Goal: Task Accomplishment & Management: Manage account settings

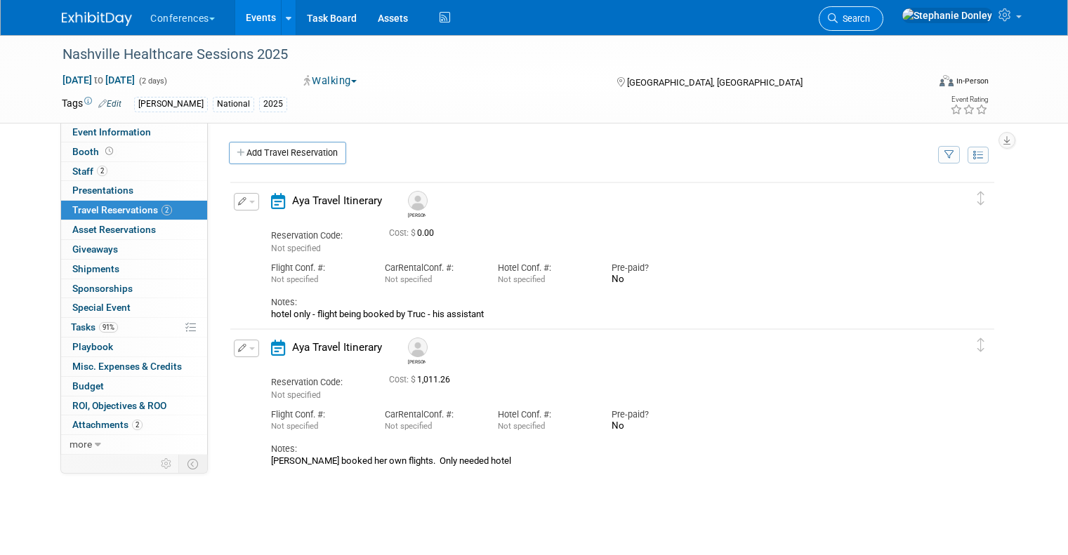
click at [870, 16] on span "Search" at bounding box center [853, 18] width 32 height 11
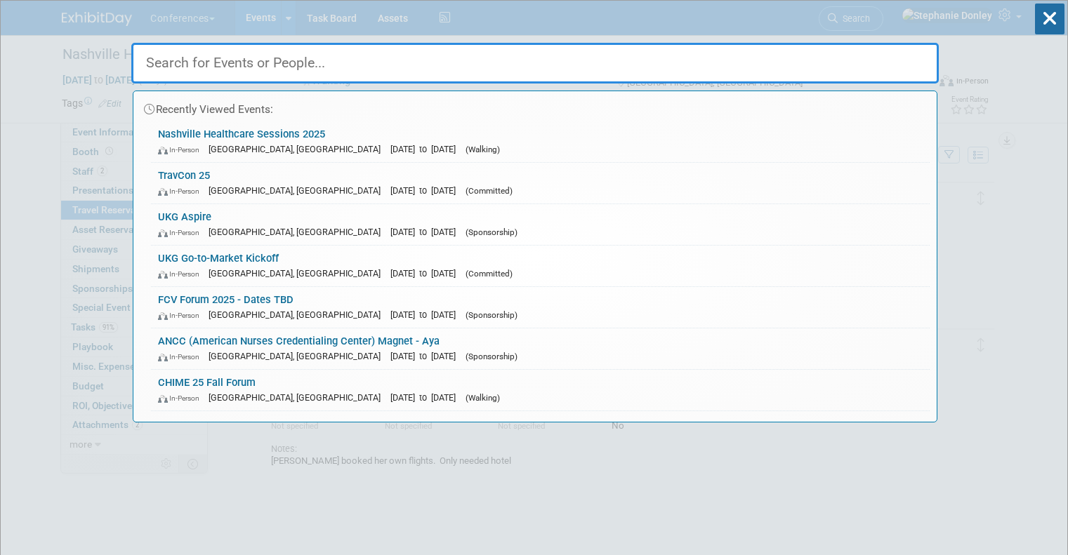
click at [495, 32] on div "Recently Viewed Events: Nashville Healthcare Sessions 2025 In-Person Nashville,…" at bounding box center [534, 212] width 807 height 422
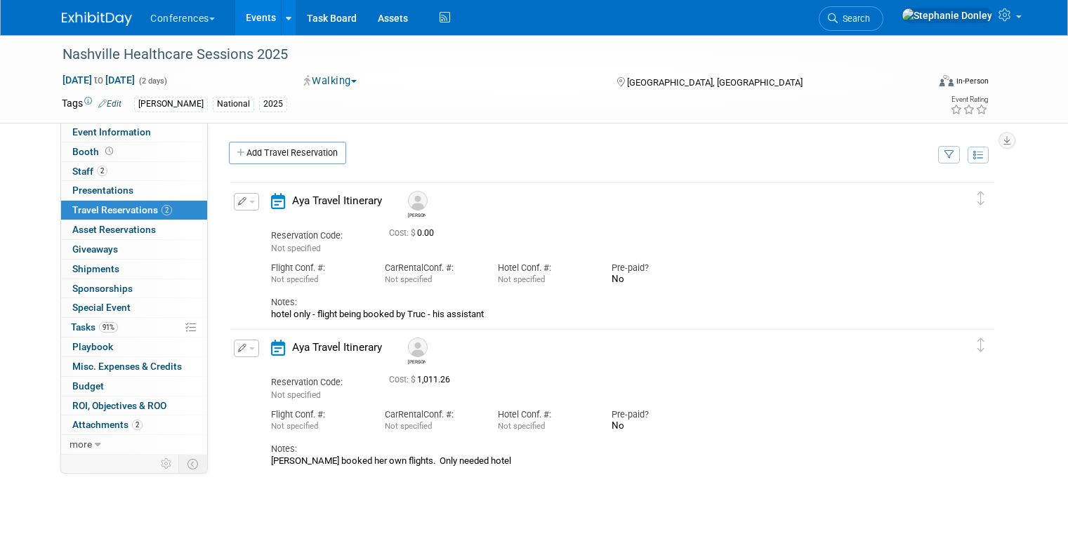
click at [239, 22] on link "Events" at bounding box center [260, 17] width 51 height 35
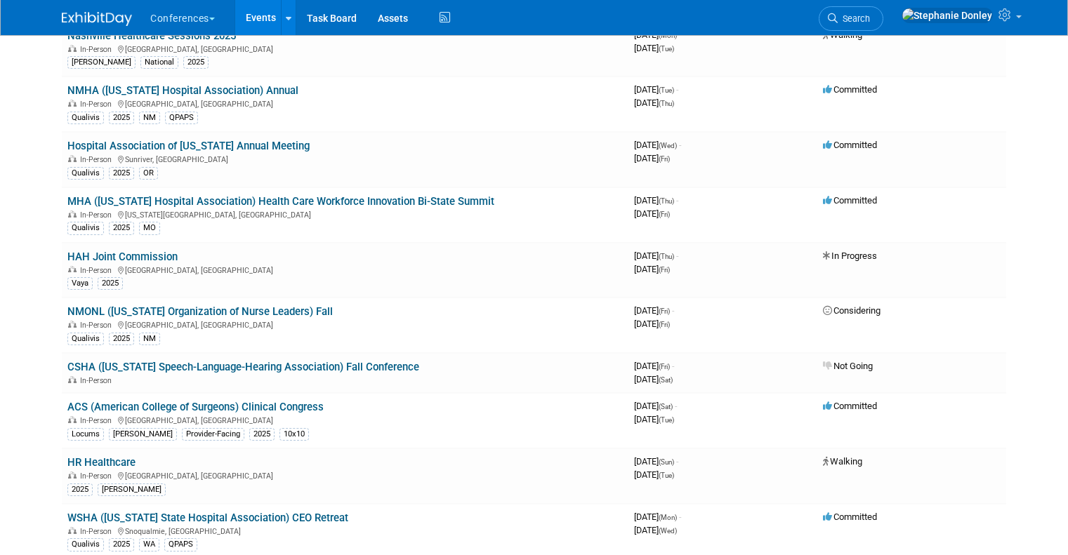
scroll to position [2246, 0]
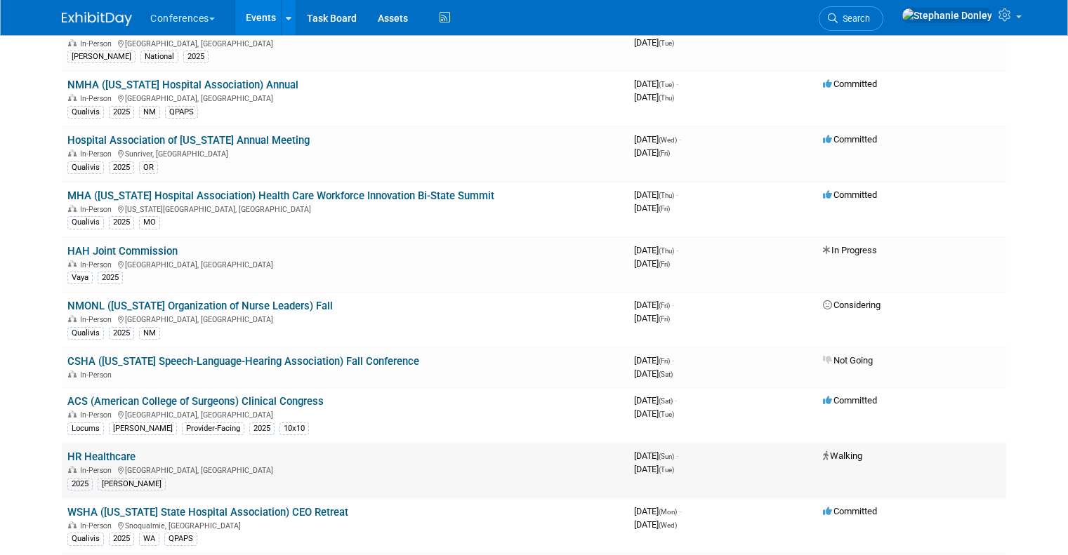
click at [112, 451] on link "HR Healthcare" at bounding box center [101, 457] width 68 height 13
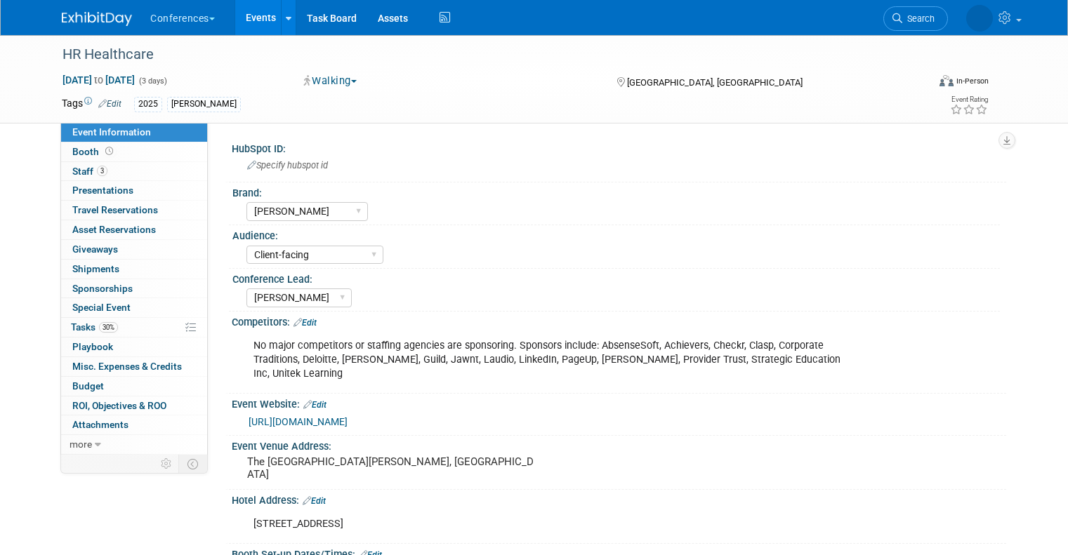
select select "[PERSON_NAME]"
select select "Client-facing"
select select "[PERSON_NAME]"
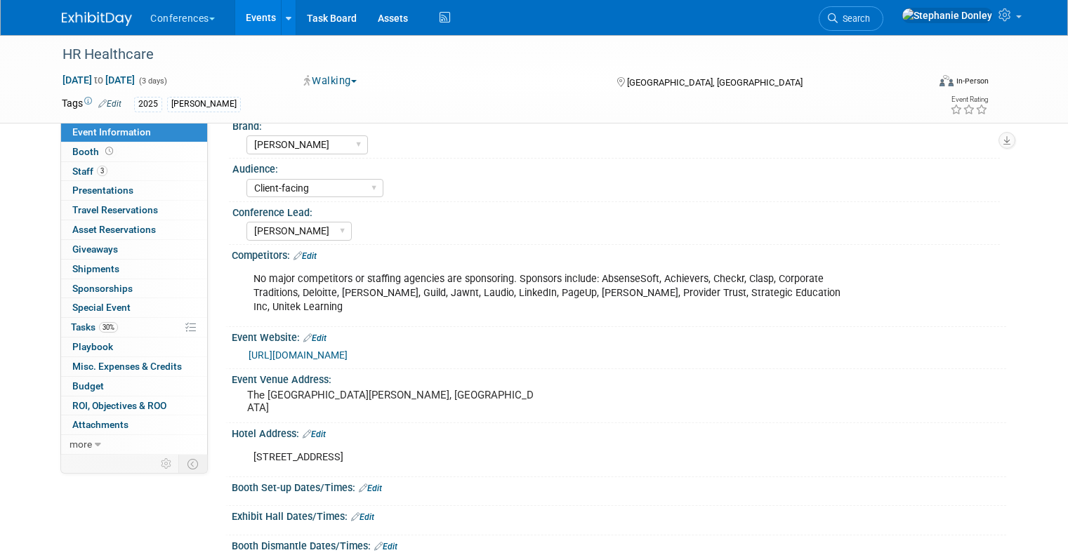
scroll to position [60, 0]
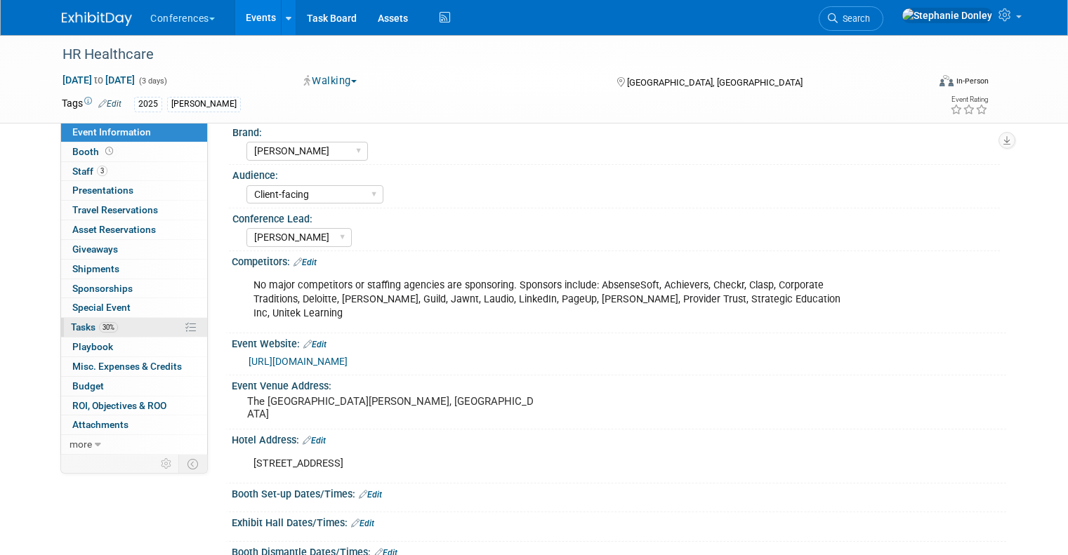
click at [123, 328] on link "30% Tasks 30%" at bounding box center [134, 327] width 146 height 19
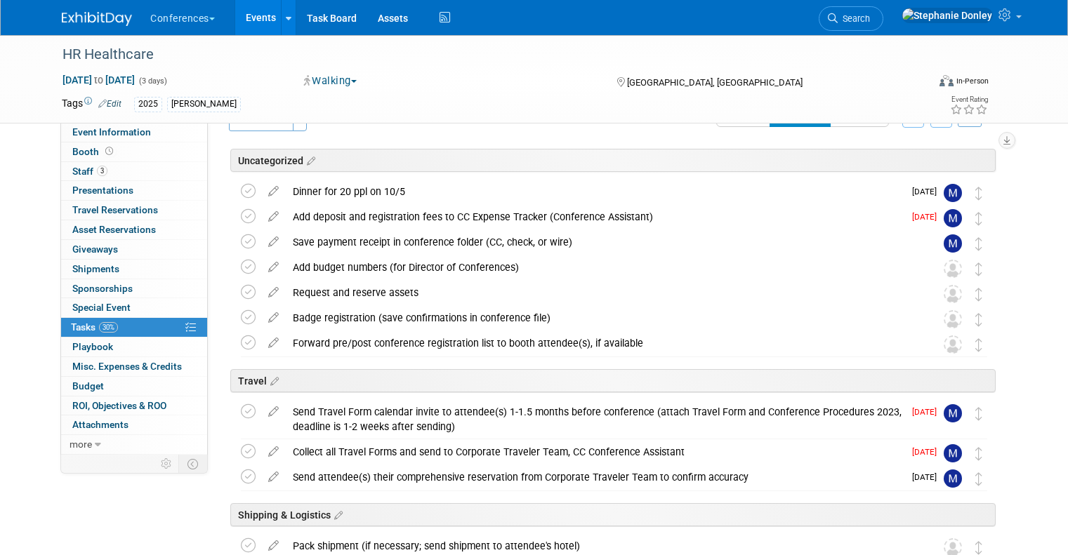
scroll to position [0, 0]
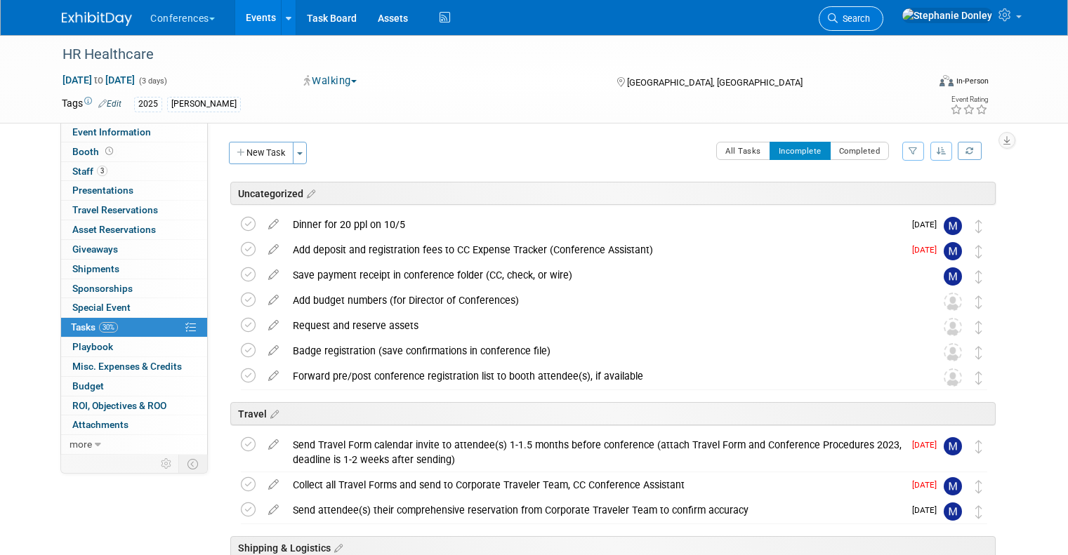
click at [870, 21] on span "Search" at bounding box center [853, 18] width 32 height 11
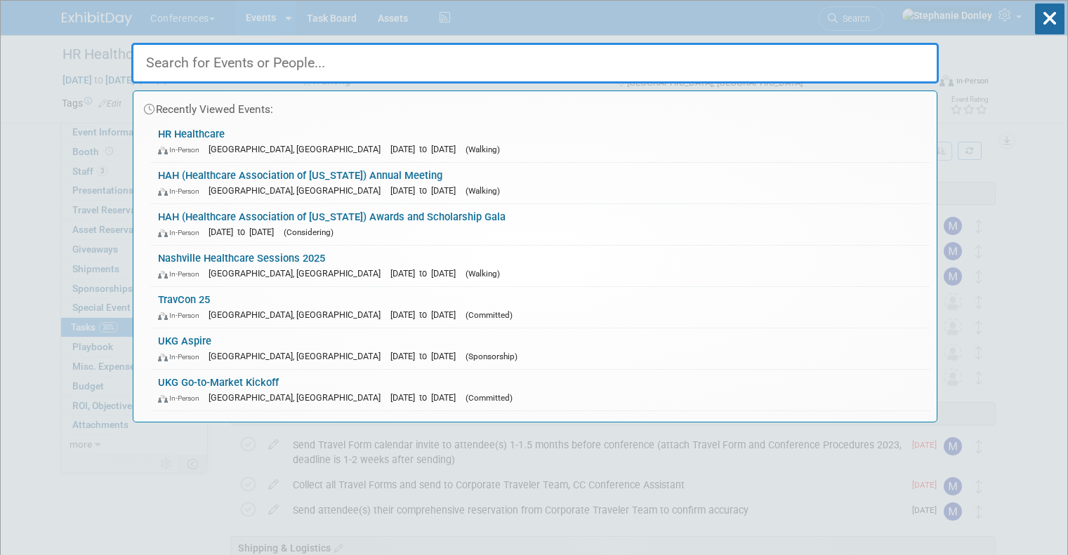
click at [543, 61] on input "text" at bounding box center [534, 63] width 807 height 41
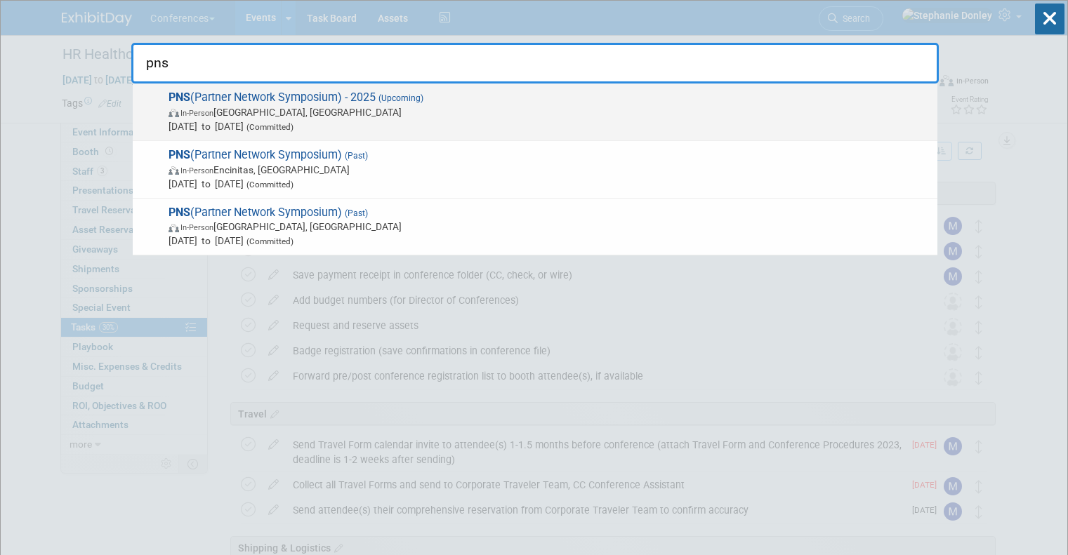
type input "pns"
click at [240, 102] on span "PNS (Partner Network Symposium) - 2025 (Upcoming) In-Person San Diego, CA Oct 1…" at bounding box center [547, 112] width 766 height 43
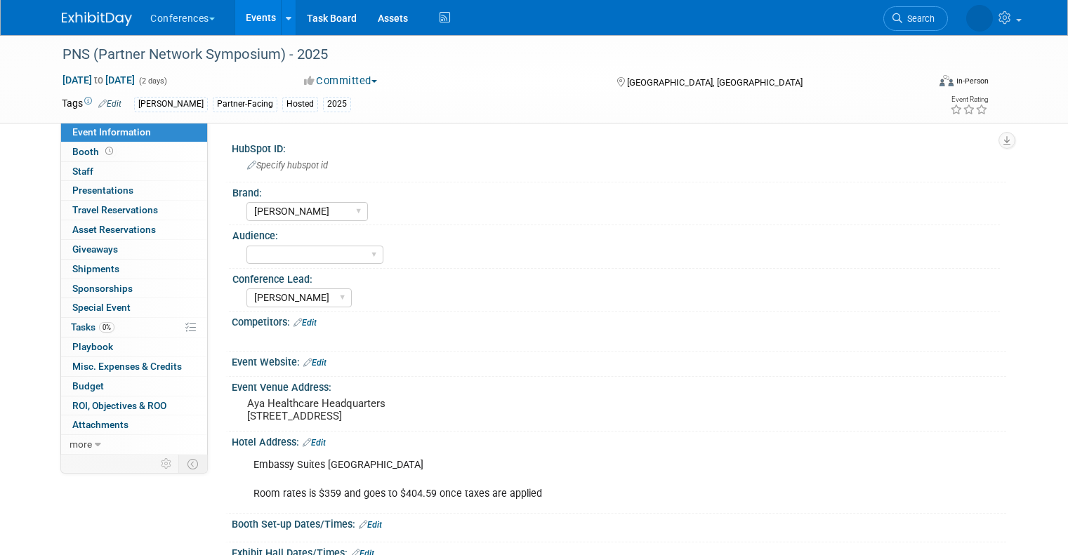
select select "[PERSON_NAME]"
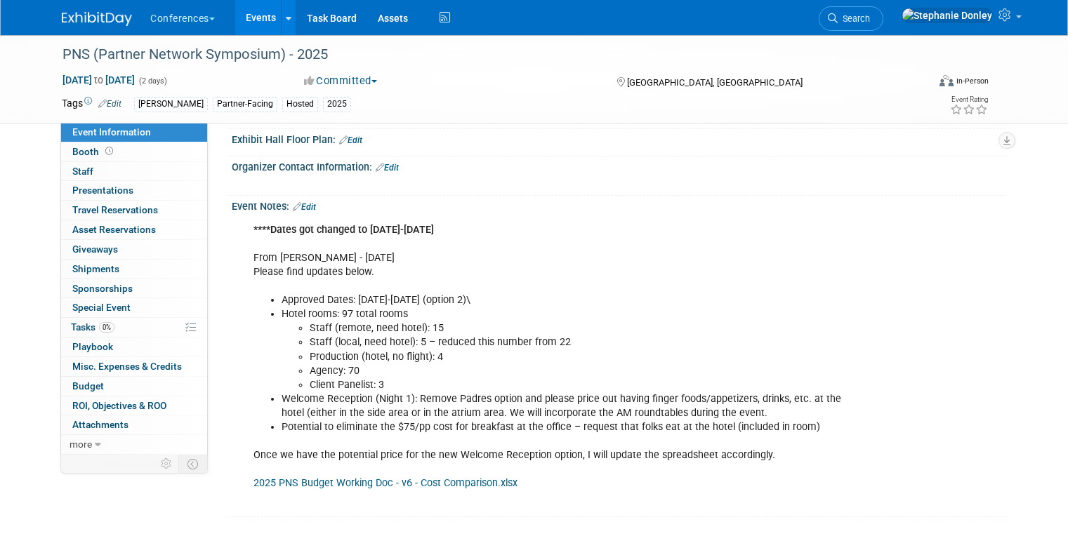
scroll to position [475, 0]
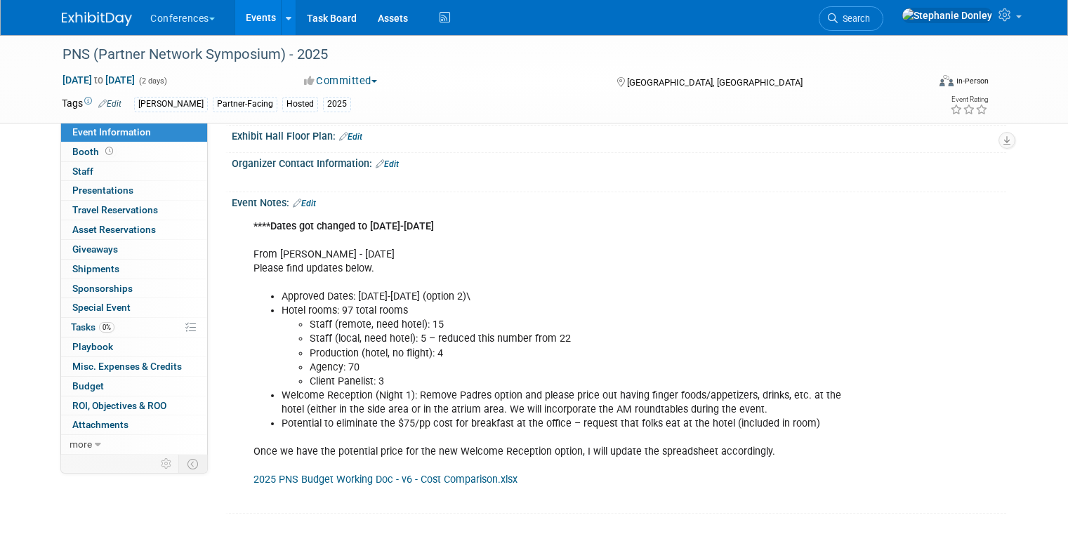
click at [300, 208] on link "Edit" at bounding box center [304, 204] width 23 height 10
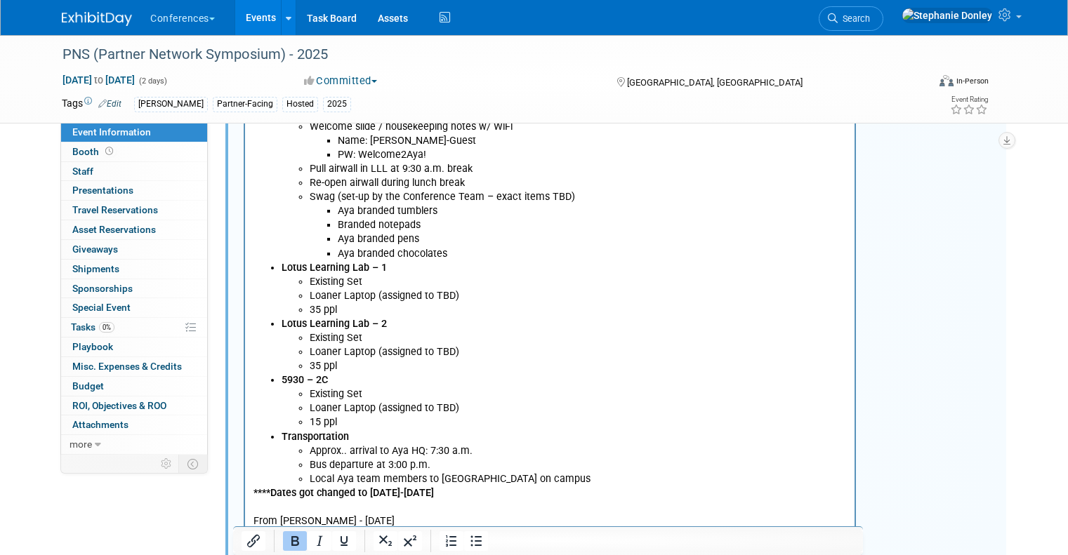
scroll to position [920, 0]
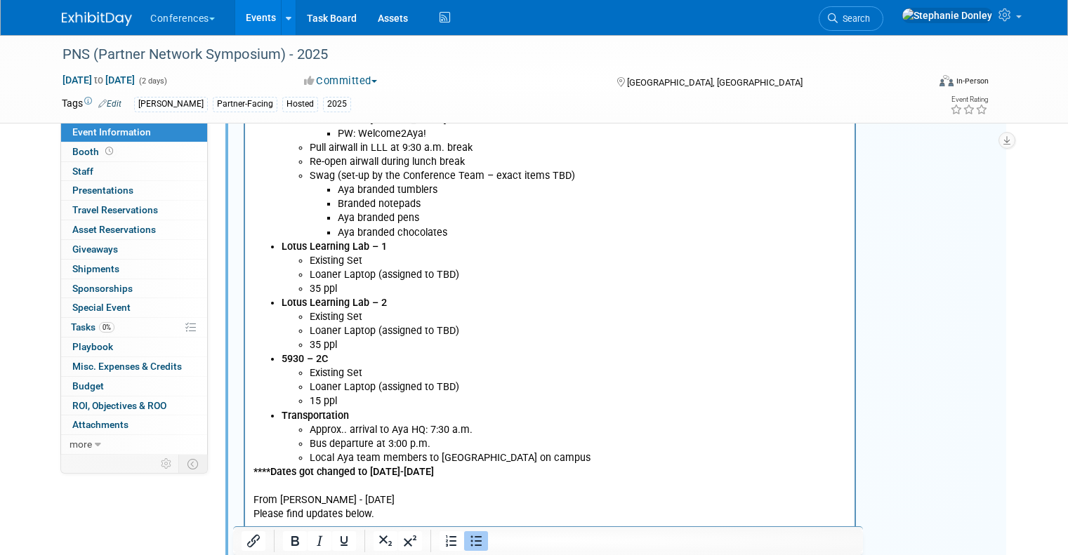
click at [546, 451] on li "Local Aya team members to drive & park on campus" at bounding box center [578, 458] width 537 height 14
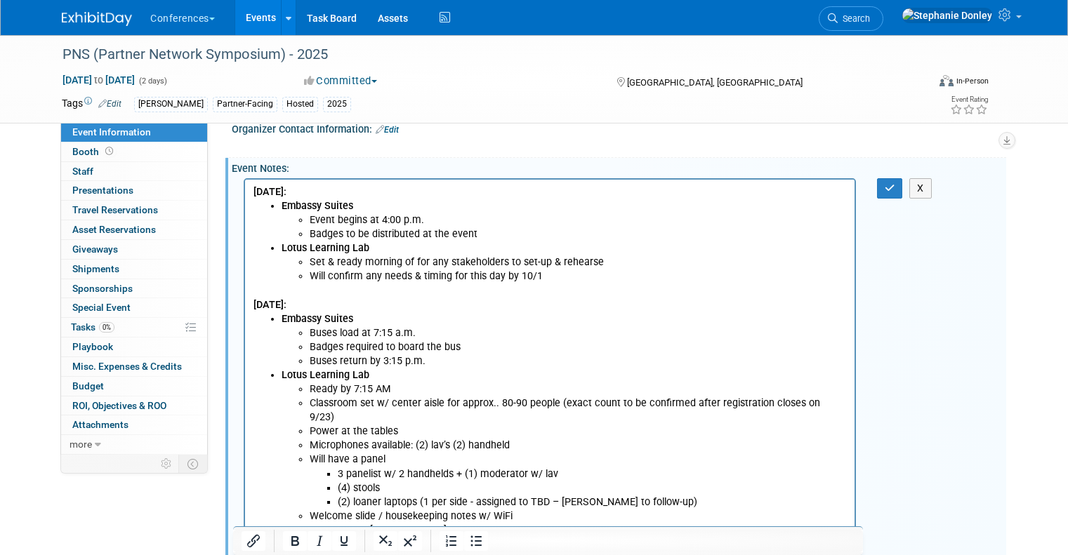
scroll to position [500, 0]
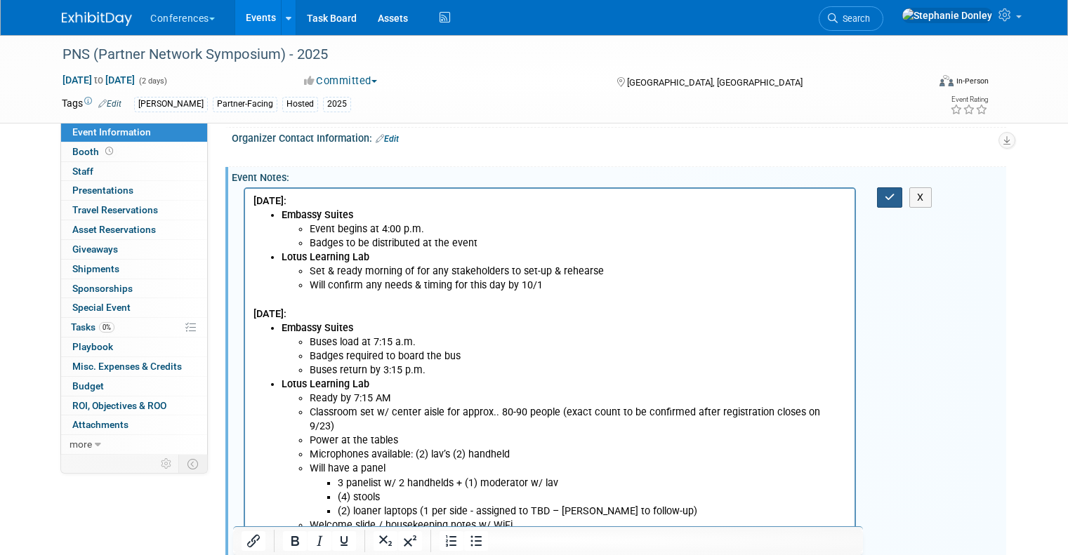
click at [895, 202] on icon "button" at bounding box center [889, 197] width 11 height 10
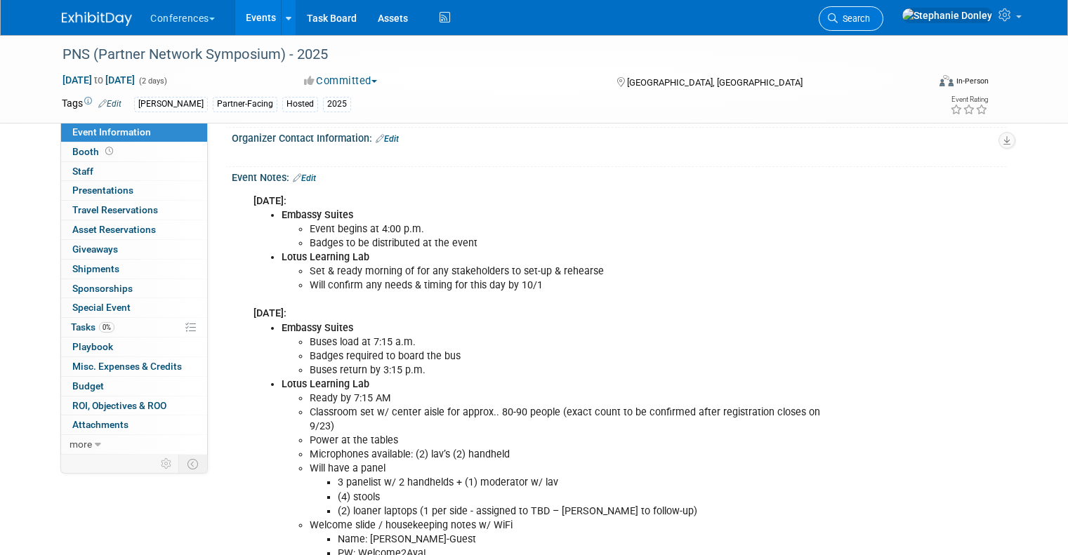
click at [870, 16] on span "Search" at bounding box center [853, 18] width 32 height 11
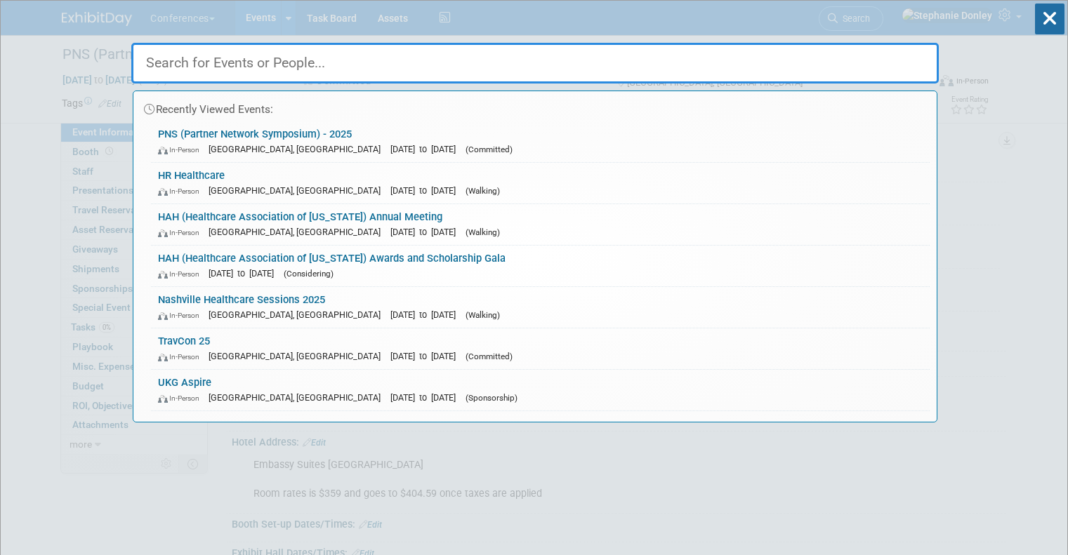
click at [556, 60] on input "text" at bounding box center [534, 63] width 807 height 41
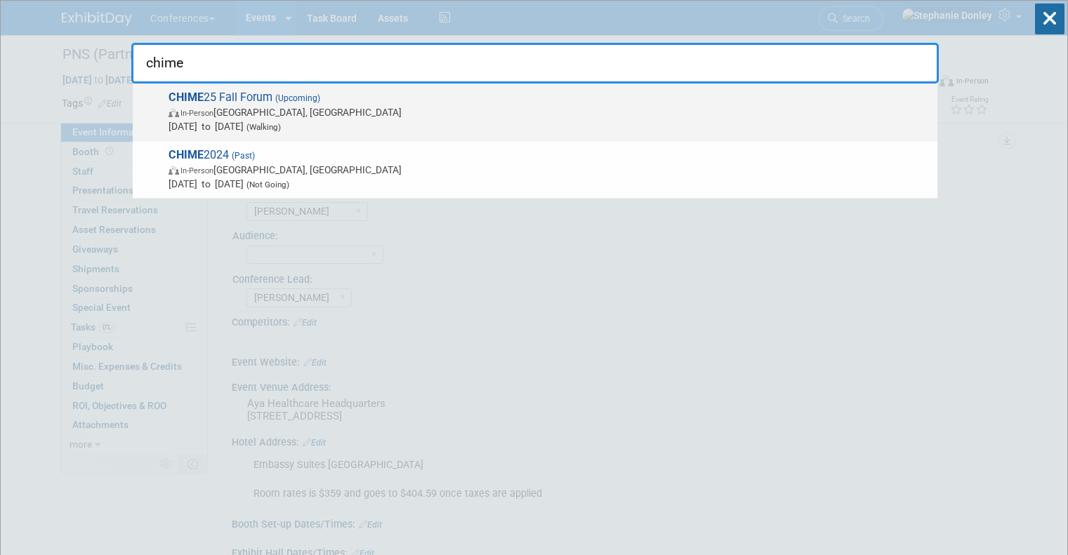
type input "chime"
click at [234, 97] on span "CHIME 25 Fall Forum (Upcoming) In-Person San Antonio, TX Nov 10, 2025 to Nov 13…" at bounding box center [547, 112] width 766 height 43
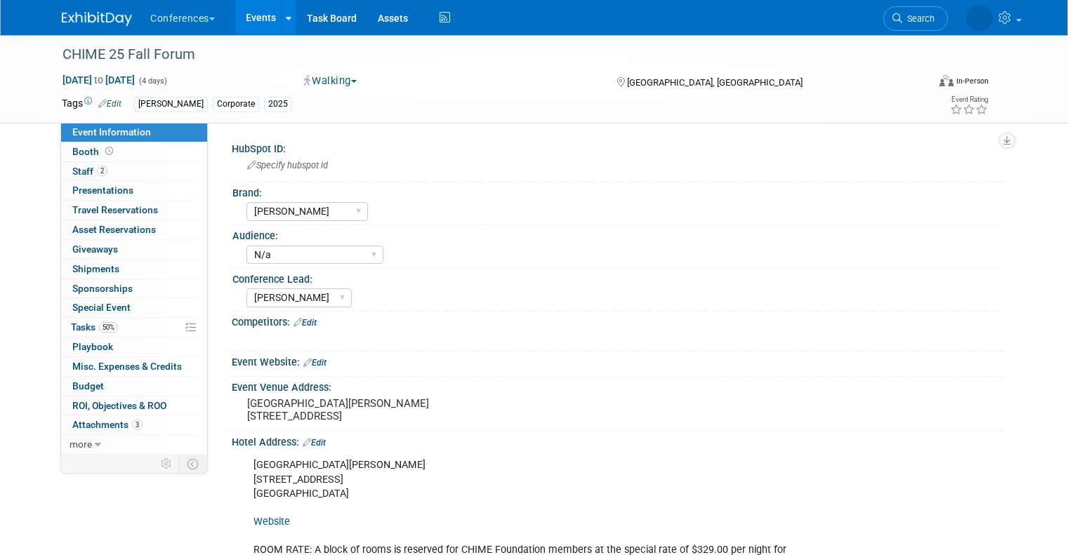
select select "[PERSON_NAME]"
select select "N/a"
select select "[PERSON_NAME]"
click at [72, 169] on span "Staff 2" at bounding box center [89, 171] width 35 height 11
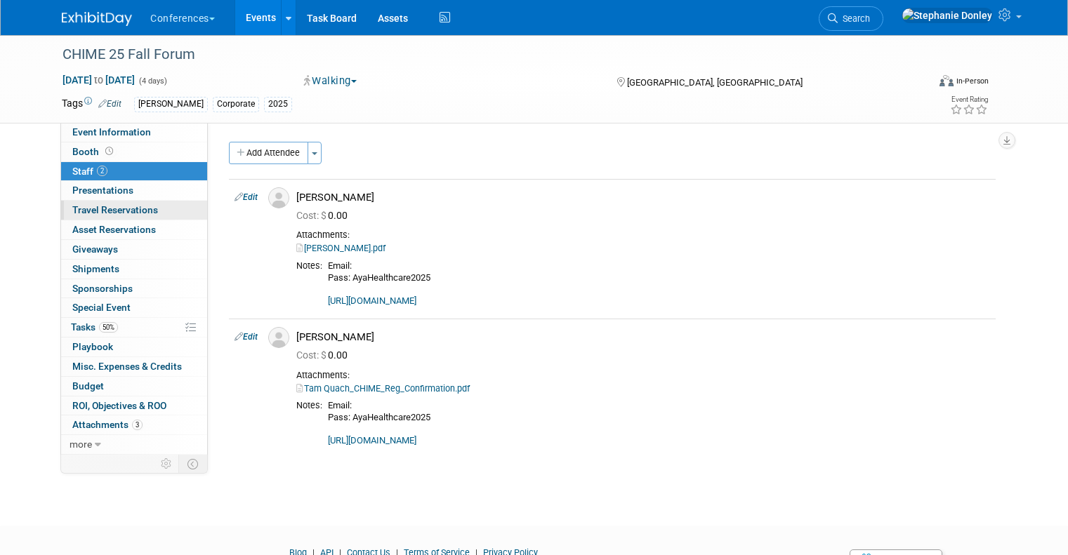
click at [100, 213] on span "Travel Reservations 0" at bounding box center [115, 209] width 86 height 11
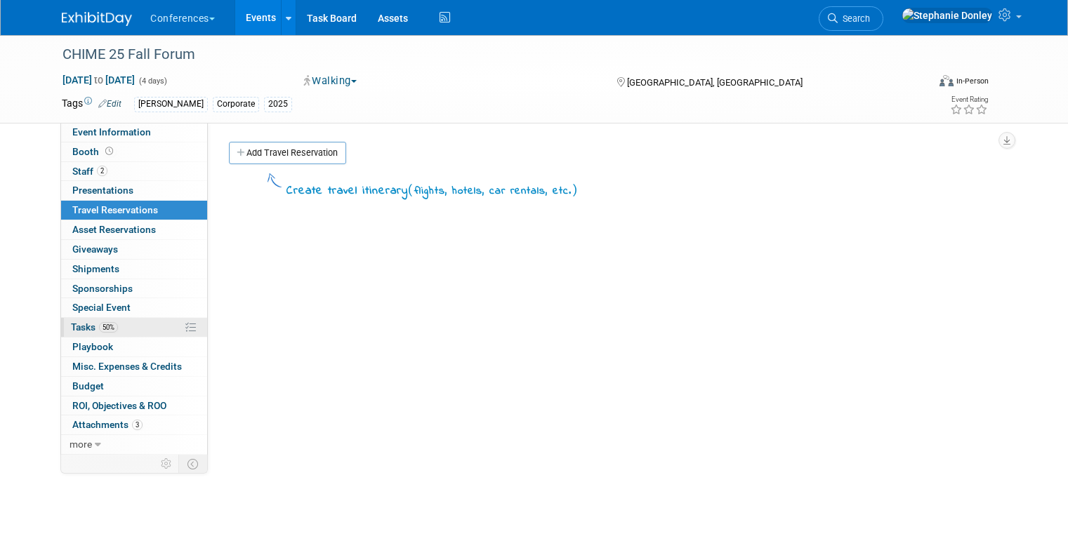
click at [130, 331] on link "50% Tasks 50%" at bounding box center [134, 327] width 146 height 19
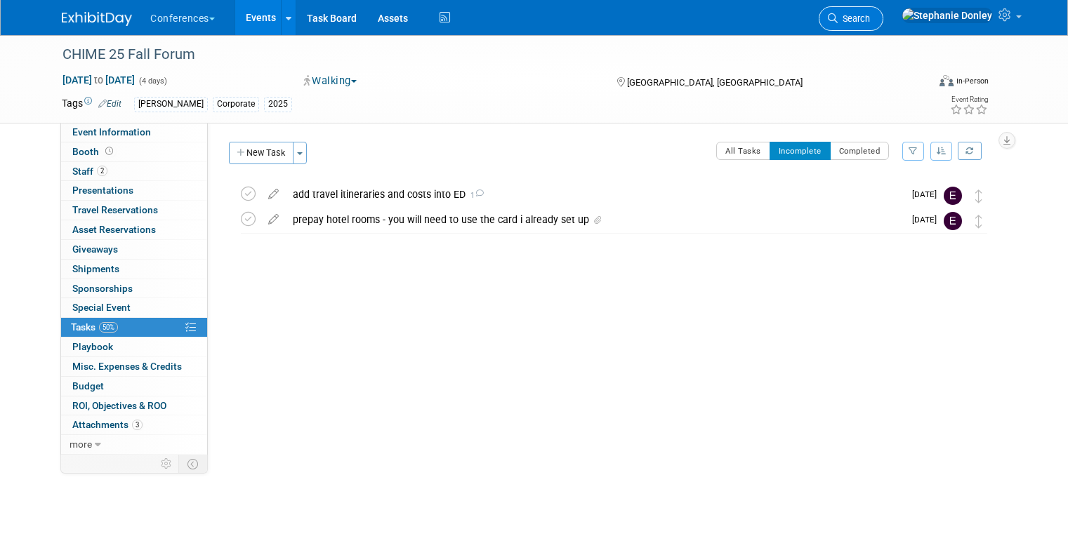
click at [870, 20] on span "Search" at bounding box center [853, 18] width 32 height 11
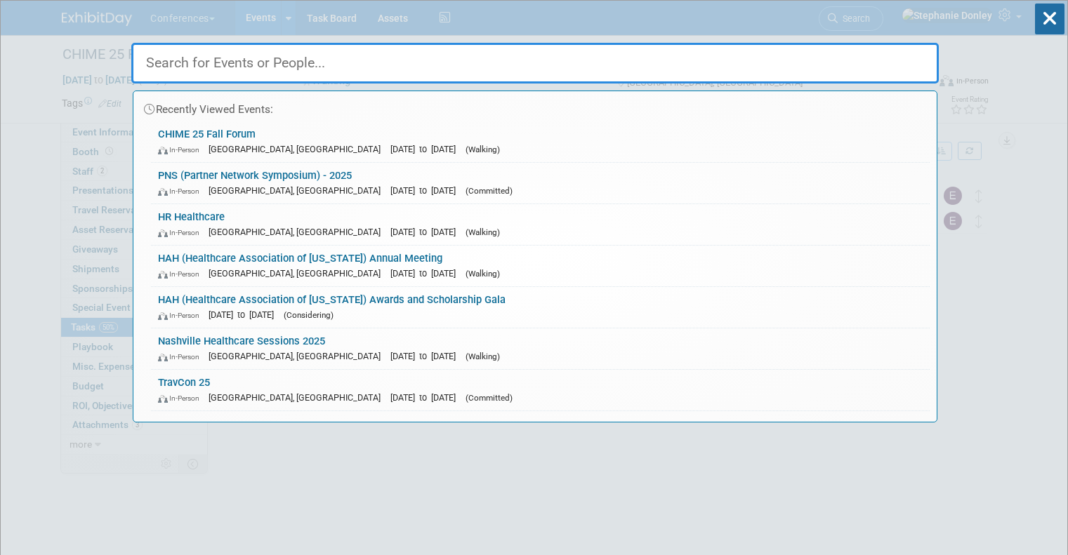
click at [649, 65] on input "text" at bounding box center [534, 63] width 807 height 41
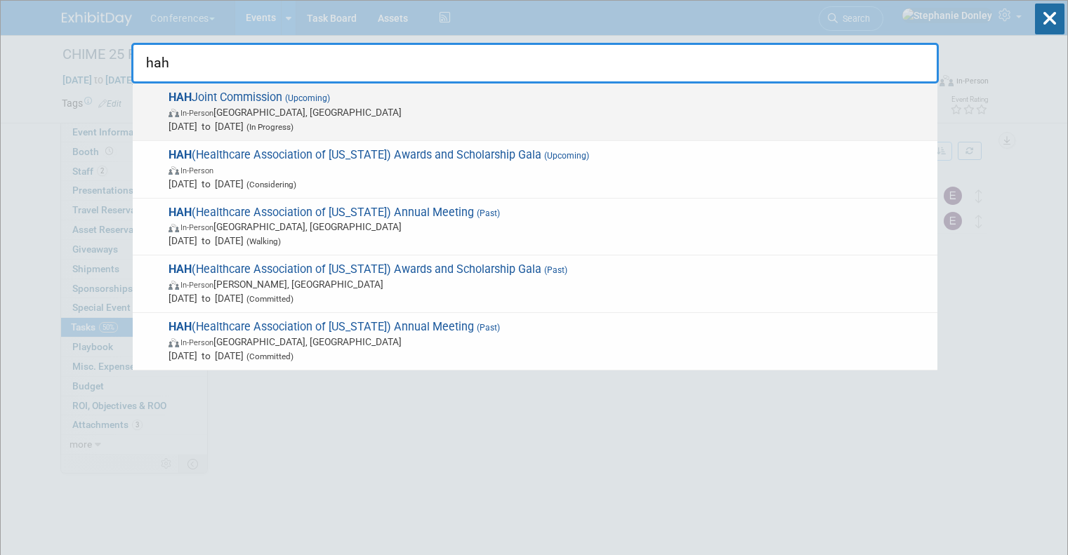
type input "hah"
click at [277, 95] on span "HAH Joint Commission (Upcoming) In-Person Honolulu, HI Oct 2, 2025 to Oct 3, 20…" at bounding box center [547, 112] width 766 height 43
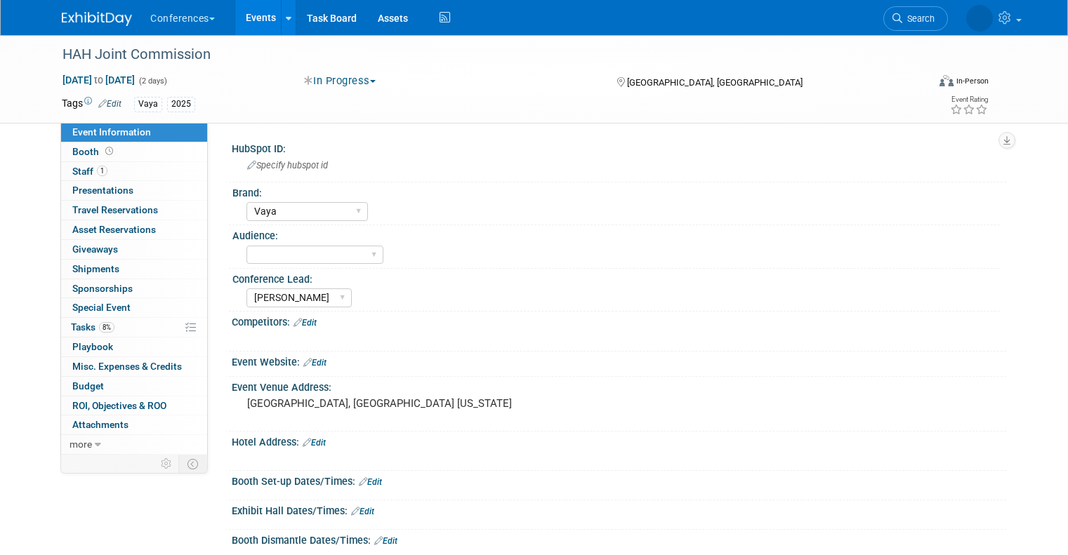
select select "Vaya"
select select "[PERSON_NAME]"
click at [364, 255] on select "Client-facing Clinician/Provider-facing Both N/a" at bounding box center [314, 255] width 137 height 19
select select "Client-facing"
click at [246, 246] on select "Client-facing Clinician/Provider-facing Both N/a" at bounding box center [314, 255] width 137 height 19
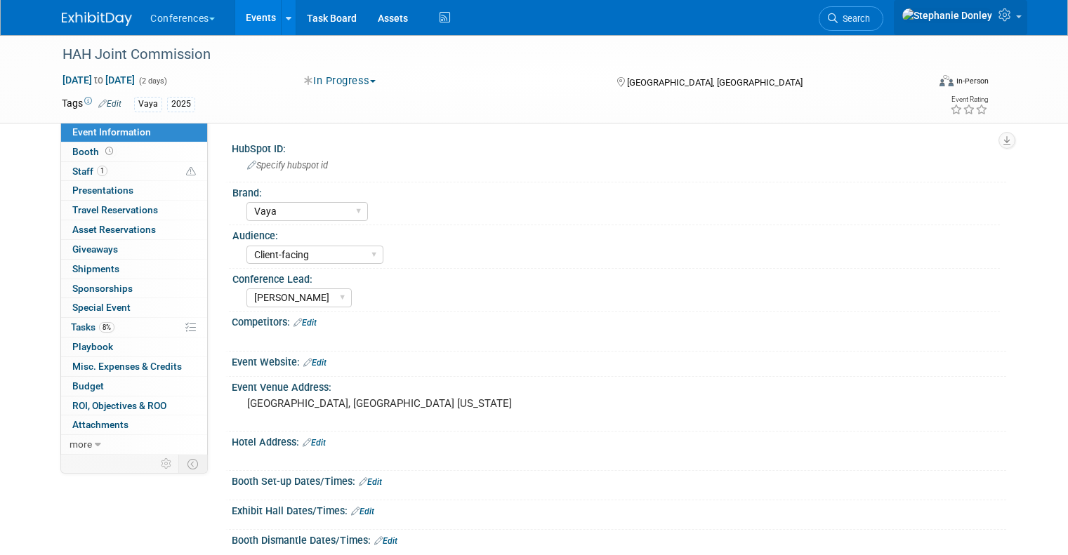
click at [1014, 17] on icon at bounding box center [1006, 14] width 16 height 13
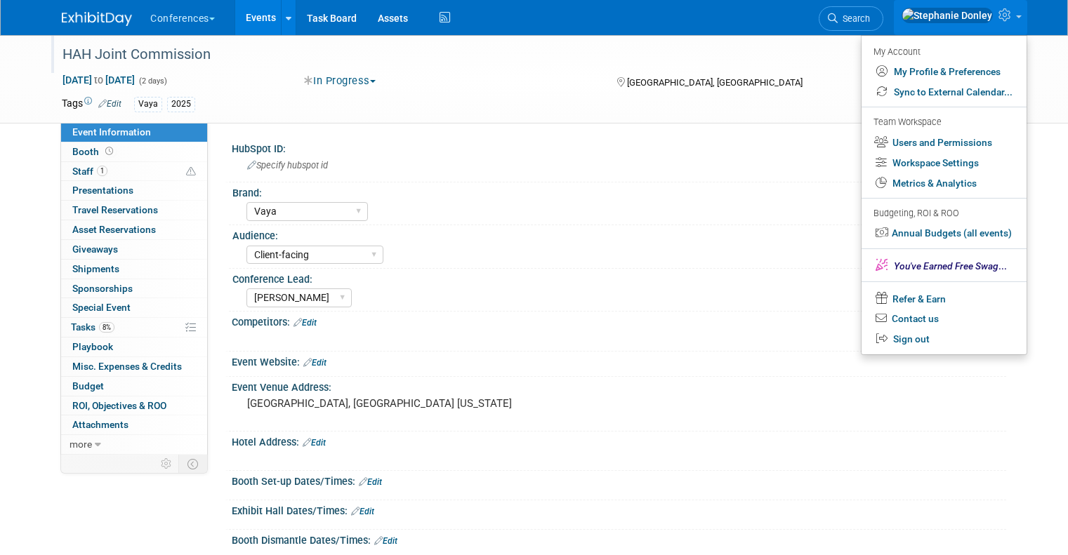
click at [765, 65] on div "HAH Joint Commission" at bounding box center [484, 54] width 852 height 25
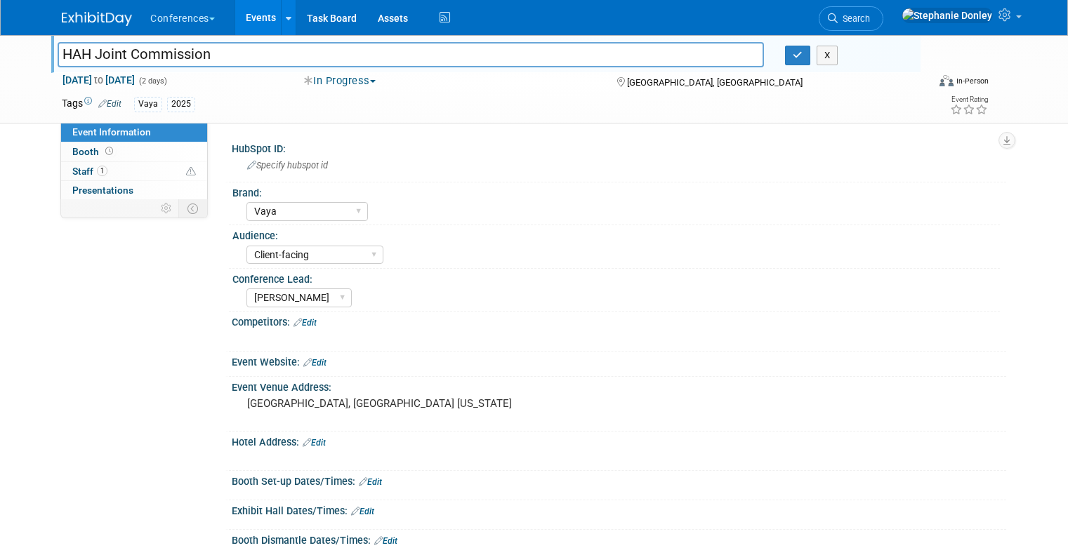
click at [715, 17] on div "Conferences Explore: My Workspaces 2 Go to Workspace: Conferences Marketing Req…" at bounding box center [534, 17] width 944 height 35
click at [802, 62] on button "button" at bounding box center [797, 56] width 25 height 20
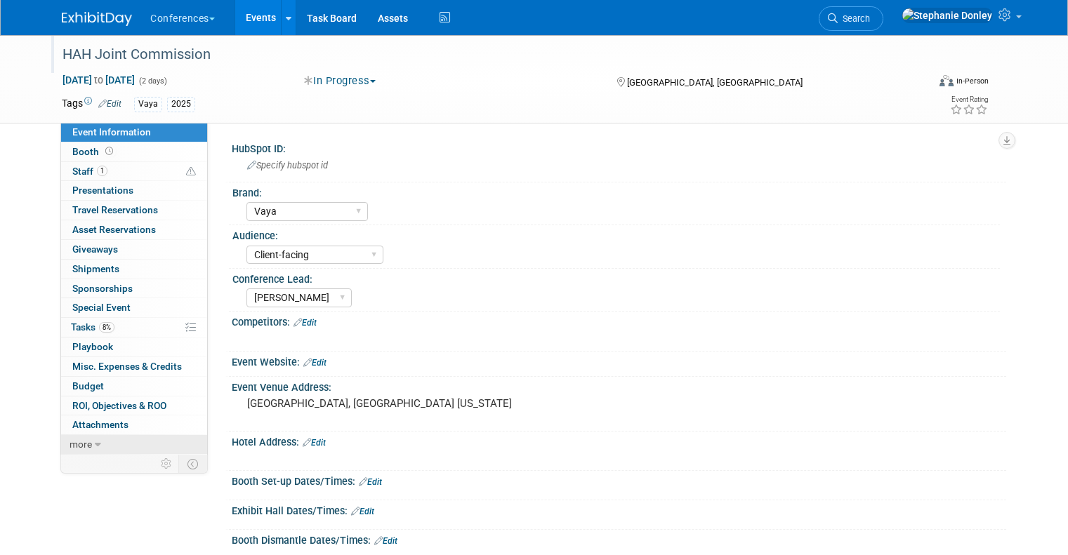
click at [88, 446] on link "more" at bounding box center [134, 444] width 146 height 19
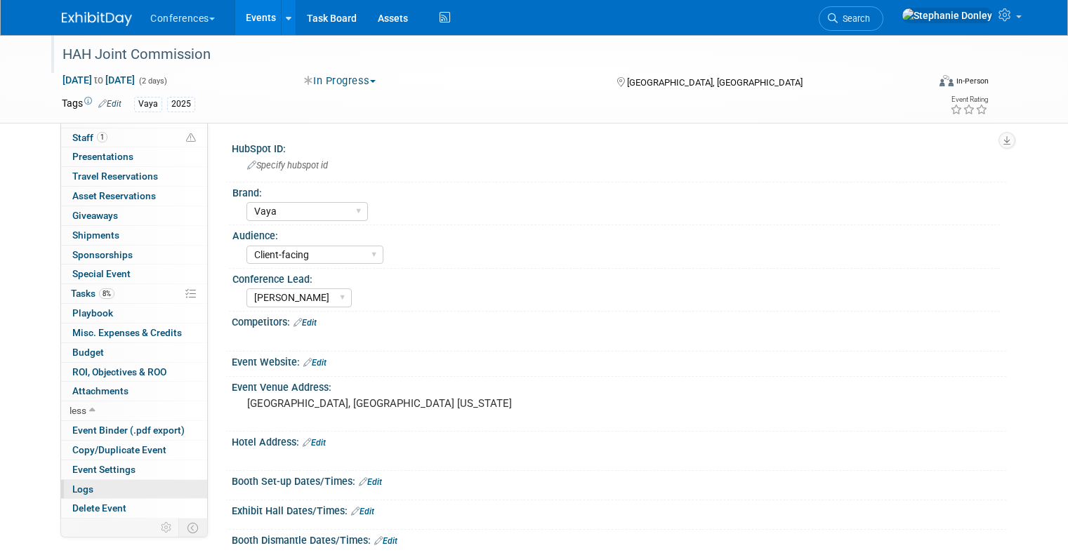
click at [94, 487] on link "Logs" at bounding box center [134, 489] width 146 height 19
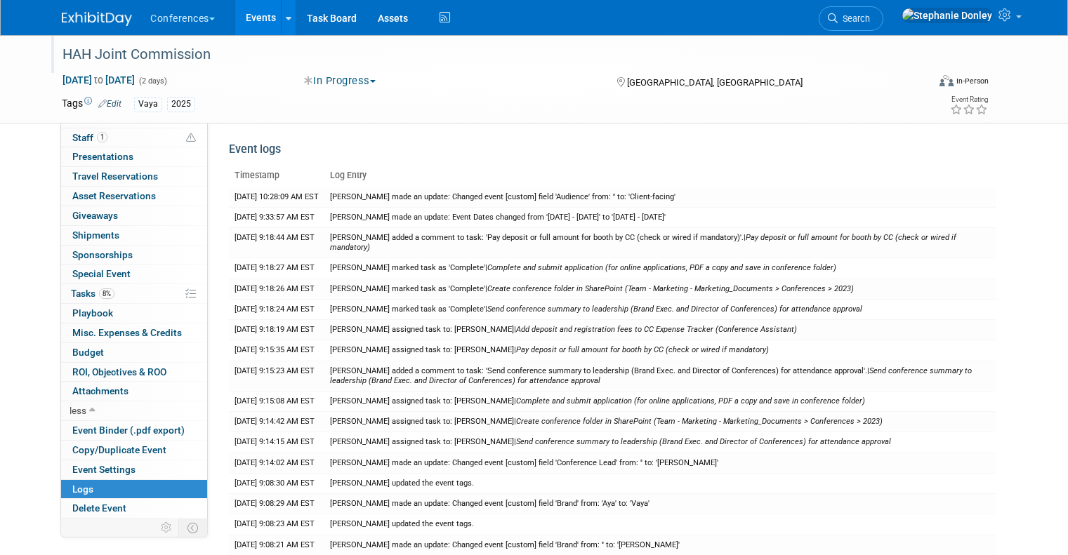
scroll to position [0, 0]
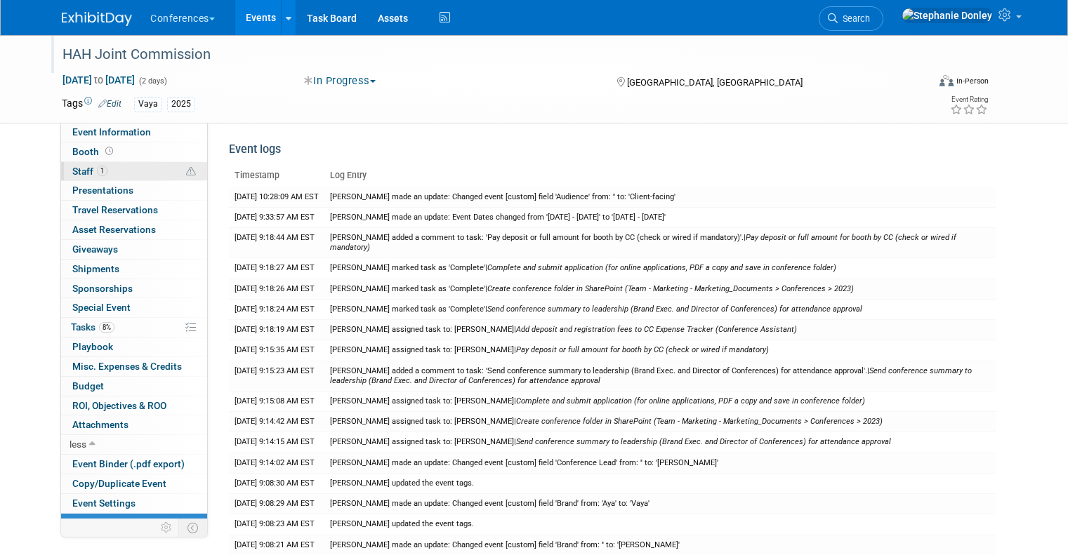
click at [72, 175] on span "Staff 1" at bounding box center [89, 171] width 35 height 11
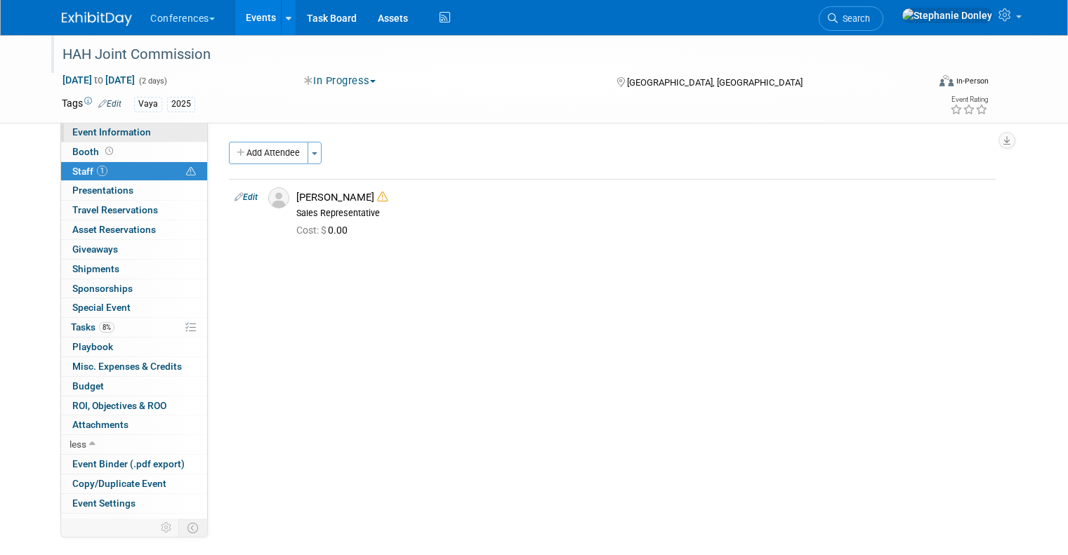
click at [77, 136] on span "Event Information" at bounding box center [111, 131] width 79 height 11
select select "Vaya"
select select "Client-facing"
select select "[PERSON_NAME]"
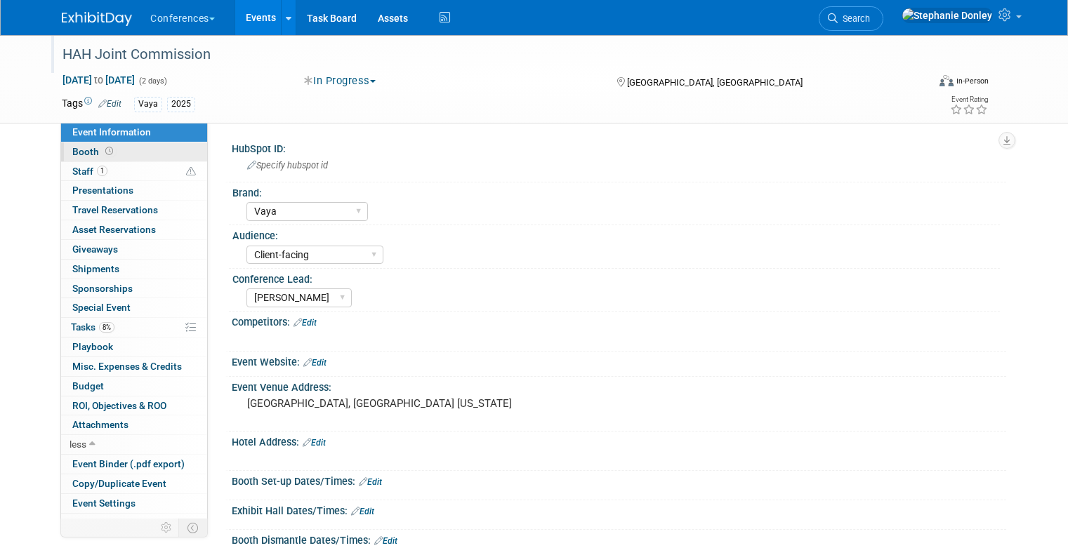
click at [72, 156] on span "Booth" at bounding box center [94, 151] width 44 height 11
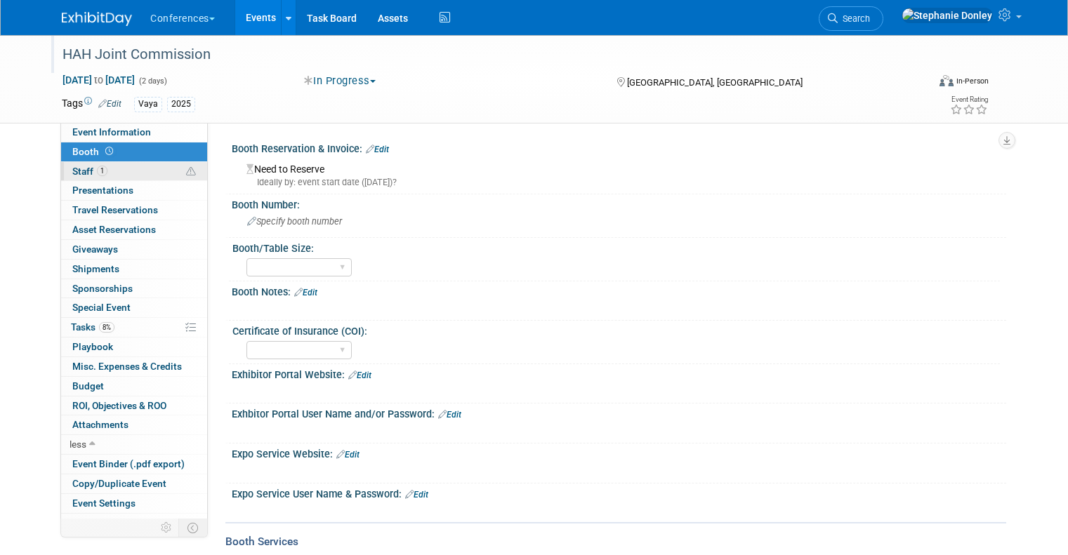
click at [71, 178] on link "1 Staff 1" at bounding box center [134, 171] width 146 height 19
